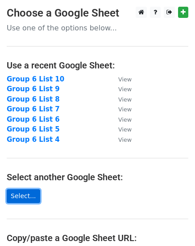
click at [17, 199] on link "Select..." at bounding box center [24, 196] width 34 height 14
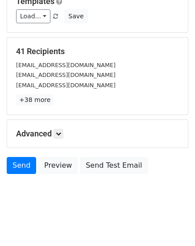
scroll to position [102, 0]
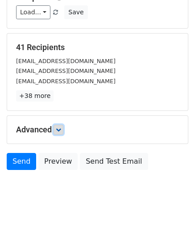
click at [61, 130] on icon at bounding box center [58, 129] width 5 height 5
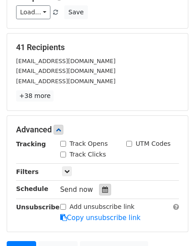
click at [99, 190] on div at bounding box center [105, 190] width 12 height 12
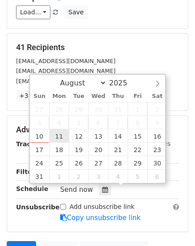
type input "2025-08-11 12:00"
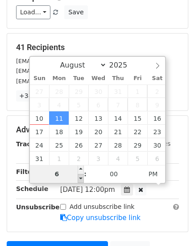
type input "06"
type input "2025-08-11 18:00"
click at [79, 178] on span at bounding box center [81, 178] width 6 height 9
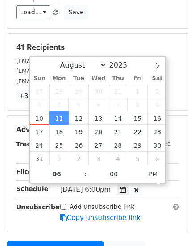
click at [192, 197] on main "New Campaign Daily emails left: 50 Google Sheet: Group 6 List 11 Variables Copy…" at bounding box center [97, 94] width 195 height 379
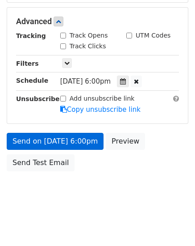
scroll to position [211, 0]
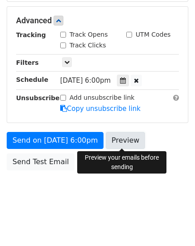
click at [121, 142] on link "Preview" at bounding box center [125, 140] width 39 height 17
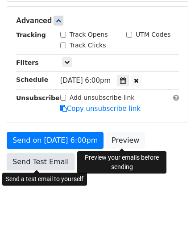
click at [29, 158] on link "Send Test Email" at bounding box center [41, 161] width 68 height 17
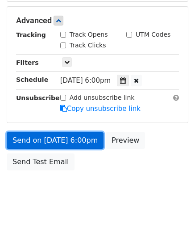
click at [30, 139] on link "Send on Aug 11 at 6:00pm" at bounding box center [55, 140] width 97 height 17
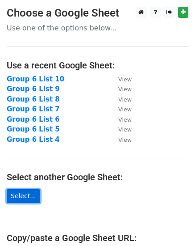
click at [20, 201] on link "Select..." at bounding box center [24, 196] width 34 height 14
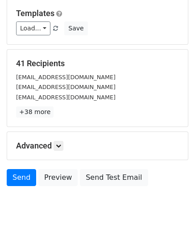
scroll to position [89, 0]
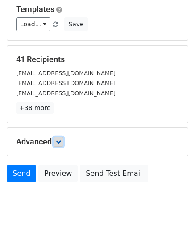
click at [61, 143] on icon at bounding box center [58, 141] width 5 height 5
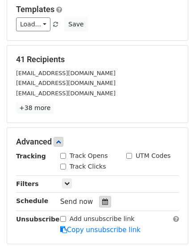
click at [102, 200] on icon at bounding box center [105, 202] width 6 height 6
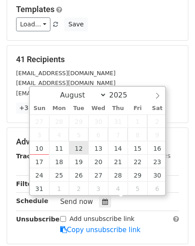
type input "2025-08-12 12:00"
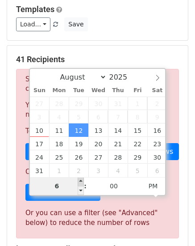
type input "06"
type input "2025-08-12 18:00"
click at [79, 180] on span at bounding box center [81, 181] width 6 height 9
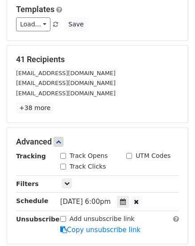
click at [192, 202] on main "New Campaign Daily emails left: 50 Google Sheet: Group 6 List 12 Variables Copy…" at bounding box center [97, 106] width 195 height 379
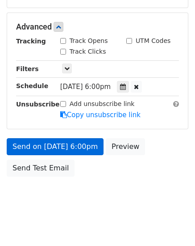
scroll to position [211, 0]
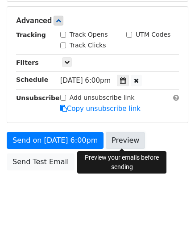
click at [116, 141] on link "Preview" at bounding box center [125, 140] width 39 height 17
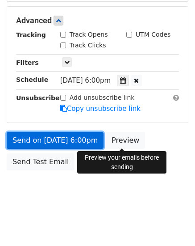
click at [30, 138] on link "Send on Aug 12 at 6:00pm" at bounding box center [55, 140] width 97 height 17
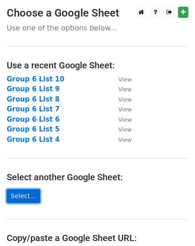
click at [17, 194] on link "Select..." at bounding box center [24, 196] width 34 height 14
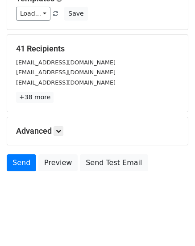
scroll to position [102, 0]
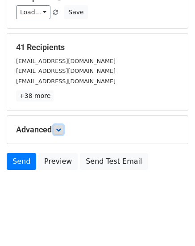
click at [61, 125] on link at bounding box center [59, 130] width 10 height 10
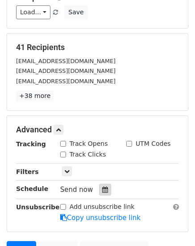
click at [99, 186] on div at bounding box center [105, 190] width 12 height 12
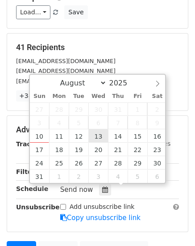
type input "2025-08-13 12:00"
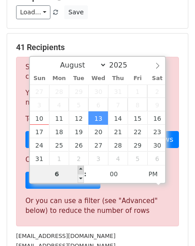
type input "06"
type input "2025-08-13 18:00"
click at [80, 166] on span at bounding box center [81, 169] width 6 height 9
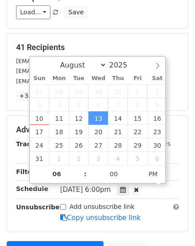
click at [190, 198] on main "New Campaign Daily emails left: 50 Google Sheet: Group 6 List 13 Variables Copy…" at bounding box center [97, 94] width 195 height 379
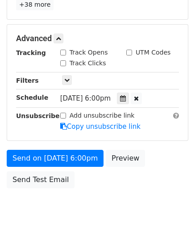
scroll to position [211, 0]
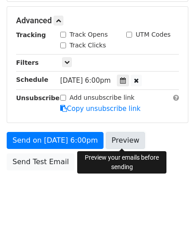
click at [125, 141] on link "Preview" at bounding box center [125, 140] width 39 height 17
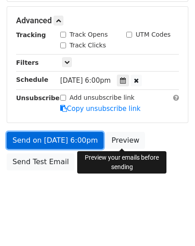
click at [33, 139] on link "Send on Aug 13 at 6:00pm" at bounding box center [55, 140] width 97 height 17
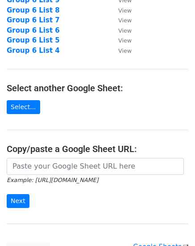
scroll to position [89, 0]
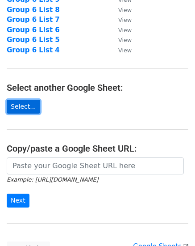
click at [23, 111] on link "Select..." at bounding box center [24, 107] width 34 height 14
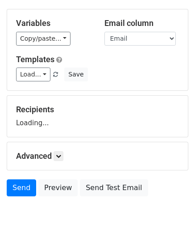
scroll to position [66, 0]
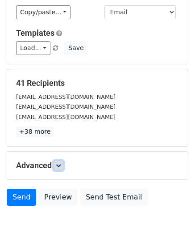
click at [60, 168] on icon at bounding box center [58, 165] width 5 height 5
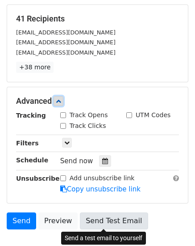
scroll to position [189, 0]
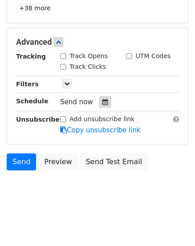
click at [102, 102] on icon at bounding box center [105, 102] width 6 height 6
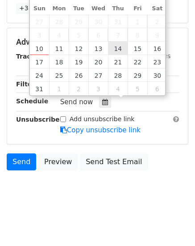
type input "2025-08-14 12:00"
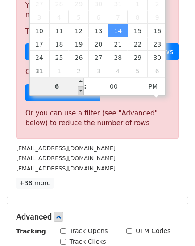
type input "06"
type input "2025-08-14 18:00"
click at [80, 90] on span at bounding box center [81, 90] width 6 height 9
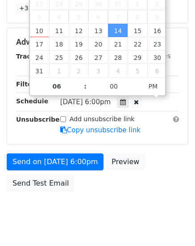
click at [189, 172] on div "Send on Aug 14 at 6:00pm Preview Send Test Email" at bounding box center [97, 174] width 195 height 43
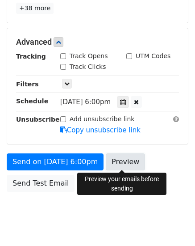
click at [126, 158] on link "Preview" at bounding box center [125, 161] width 39 height 17
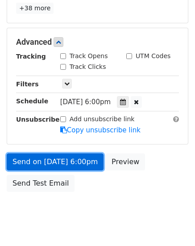
click at [30, 158] on link "Send on Aug 14 at 6:00pm" at bounding box center [55, 161] width 97 height 17
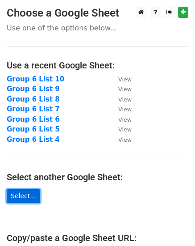
click at [20, 194] on link "Select..." at bounding box center [24, 196] width 34 height 14
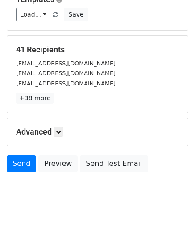
scroll to position [102, 0]
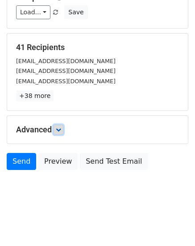
click at [59, 132] on link at bounding box center [59, 130] width 10 height 10
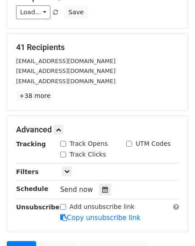
click at [106, 196] on div "Tracking Track Opens UTM Codes Track Clicks Filters Only include spreadsheet ro…" at bounding box center [97, 181] width 163 height 84
click at [102, 190] on icon at bounding box center [105, 189] width 6 height 6
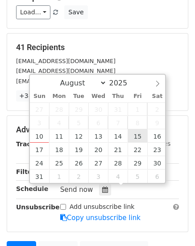
type input "[DATE] 12:00"
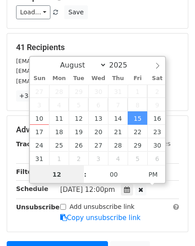
scroll to position [0, 0]
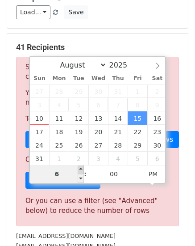
type input "06"
type input "[DATE] 18:00"
click at [80, 169] on span at bounding box center [81, 169] width 6 height 9
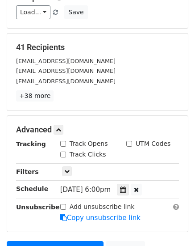
click at [193, 178] on main "New Campaign Daily emails left: 50 Google Sheet: Group 6 List 15 Variables Copy…" at bounding box center [97, 94] width 195 height 379
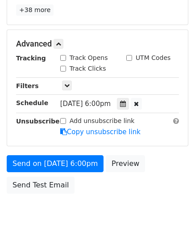
scroll to position [191, 0]
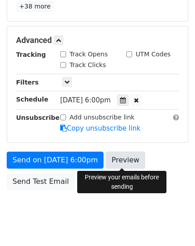
click at [124, 161] on link "Preview" at bounding box center [125, 160] width 39 height 17
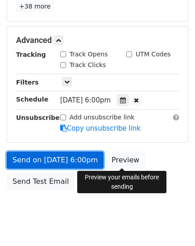
click at [35, 158] on link "Send on [DATE] 6:00pm" at bounding box center [55, 160] width 97 height 17
